Goal: Task Accomplishment & Management: Use online tool/utility

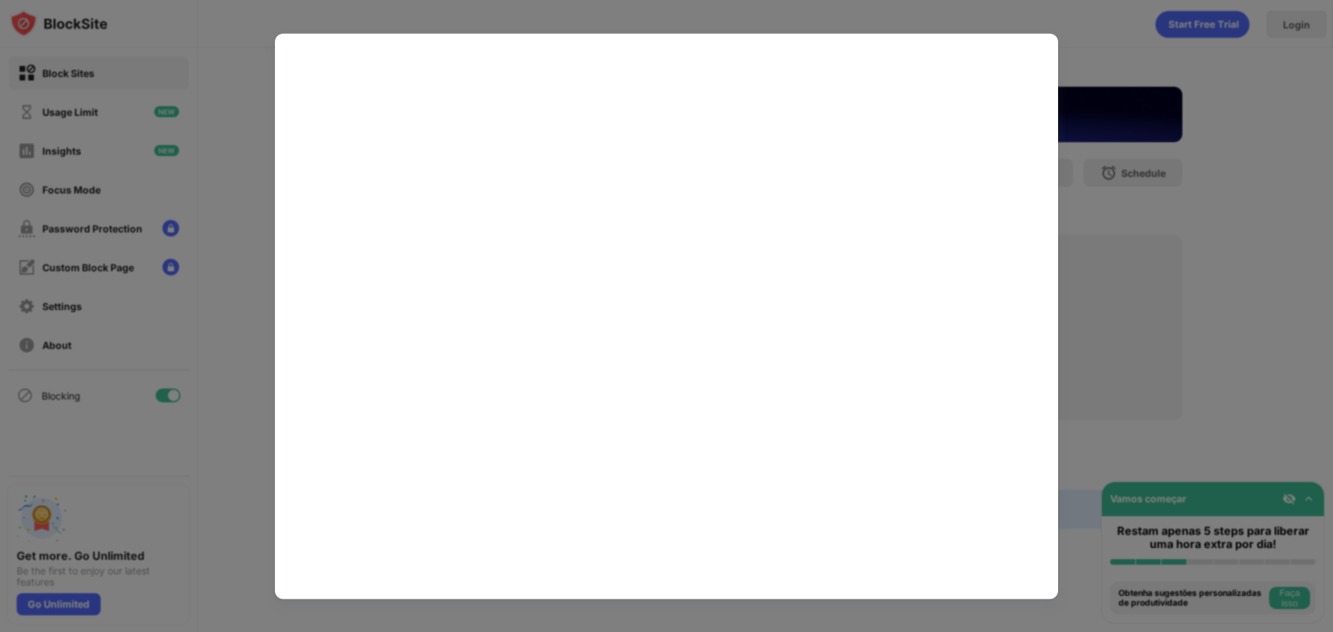
click at [1181, 237] on div at bounding box center [666, 316] width 1333 height 632
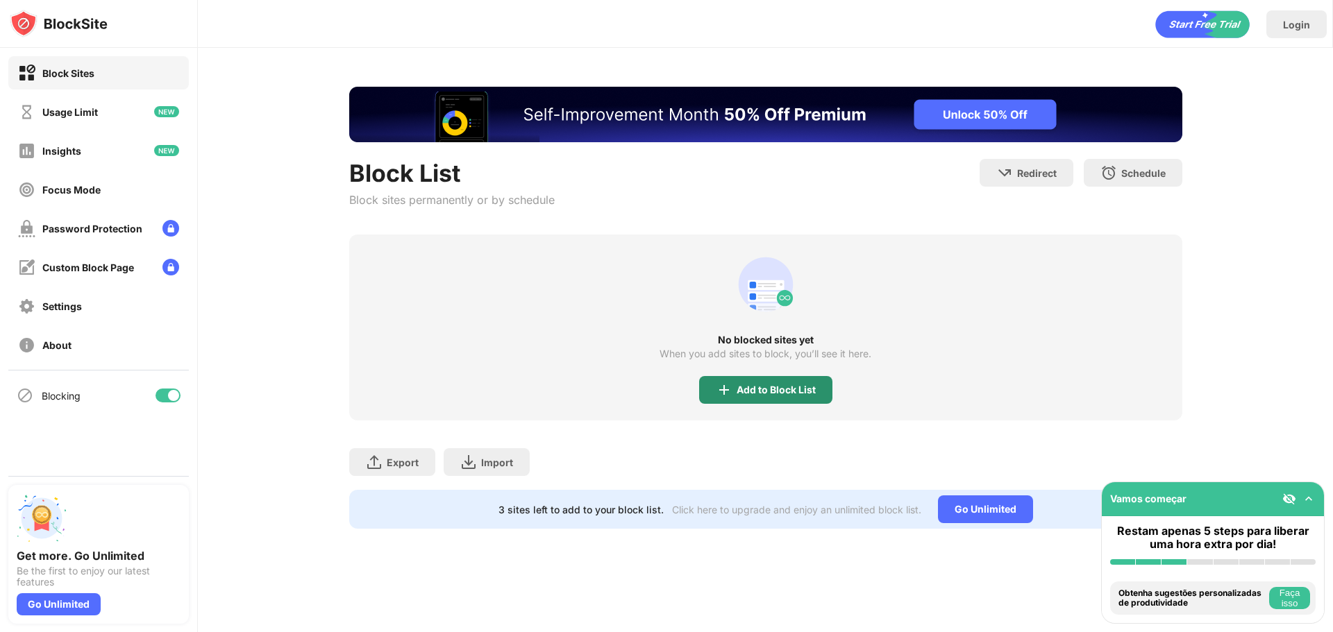
click at [759, 380] on div "Add to Block List" at bounding box center [765, 390] width 133 height 28
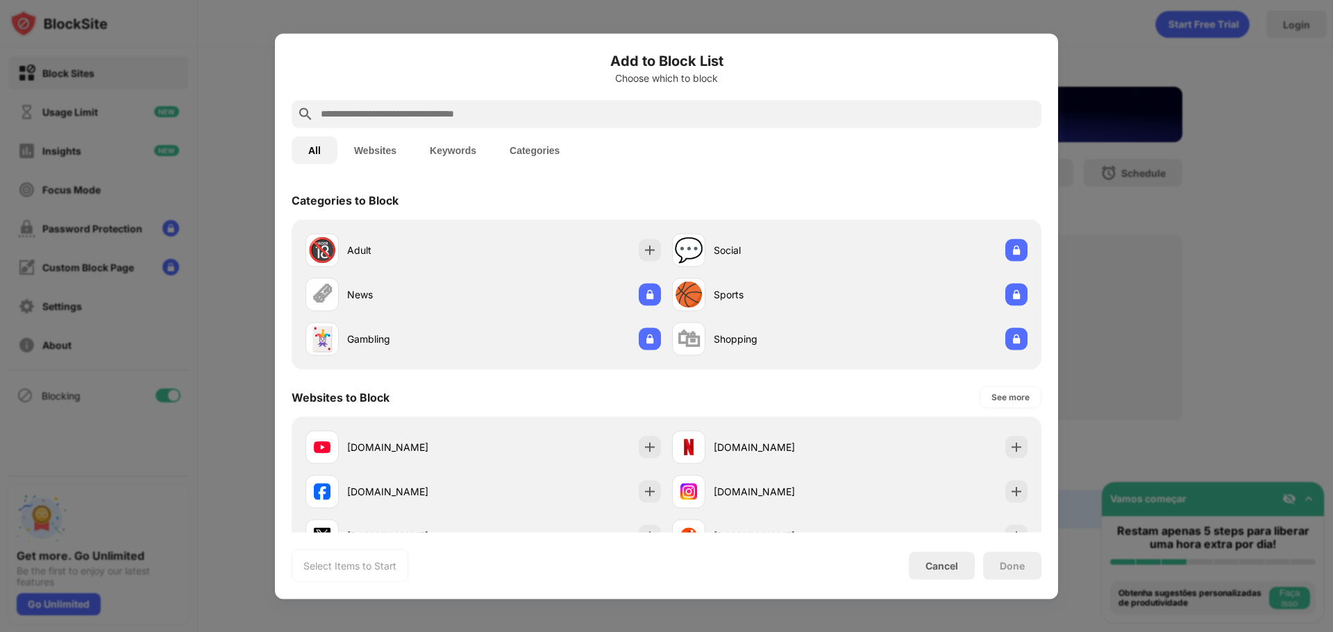
click at [498, 110] on input "text" at bounding box center [677, 114] width 716 height 17
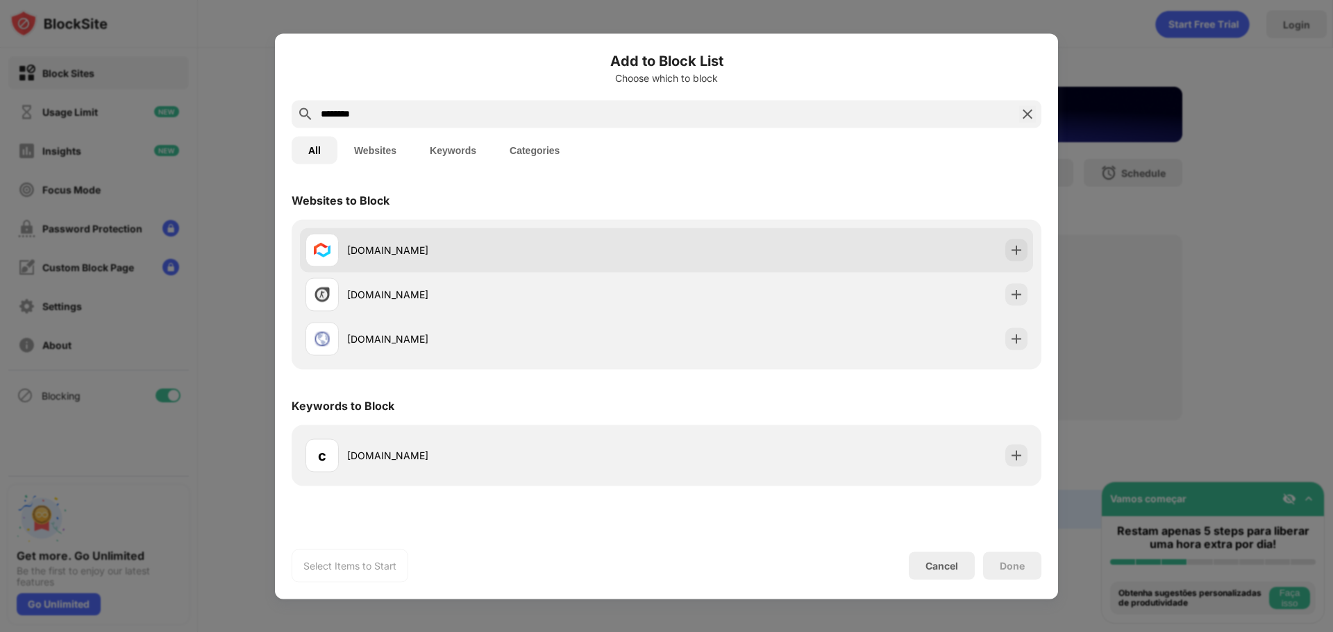
type input "********"
click at [430, 245] on div "[DOMAIN_NAME]" at bounding box center [506, 250] width 319 height 15
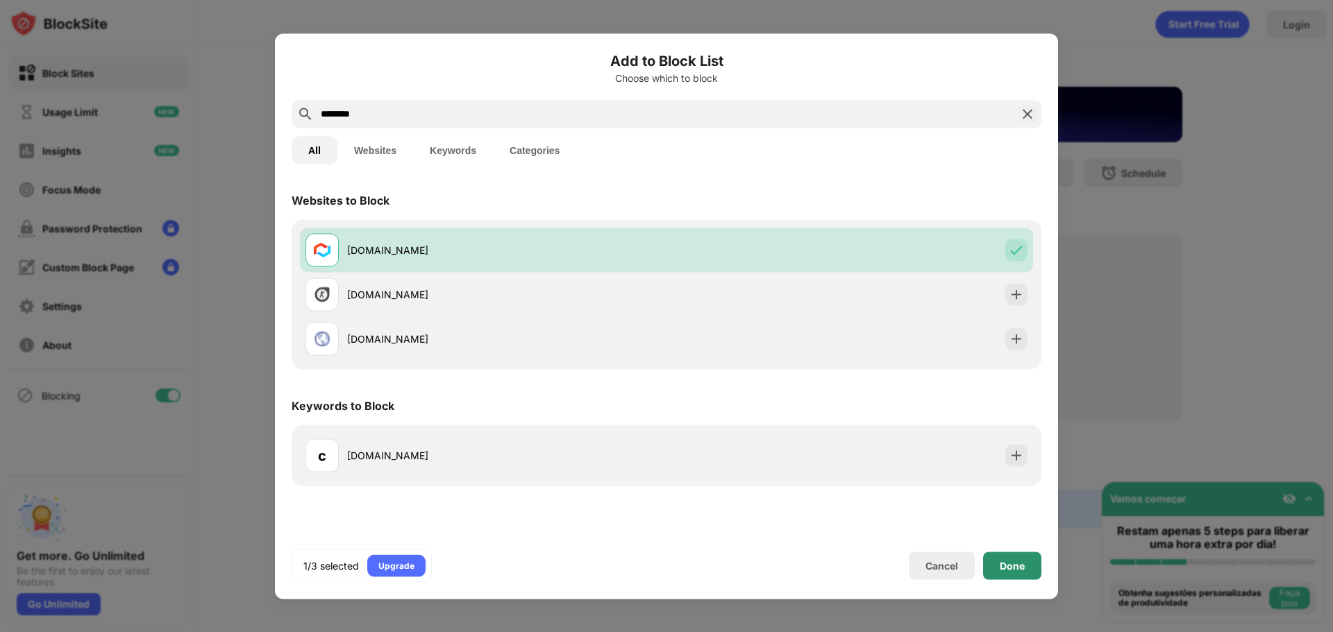
click at [1018, 570] on div "Done" at bounding box center [1012, 565] width 25 height 11
